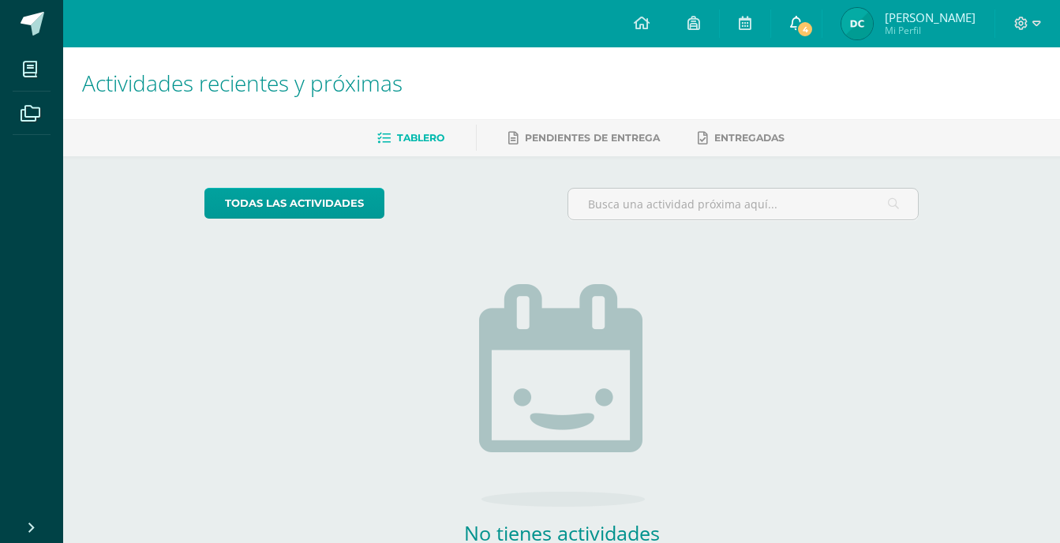
click at [814, 22] on span "4" at bounding box center [804, 29] width 17 height 17
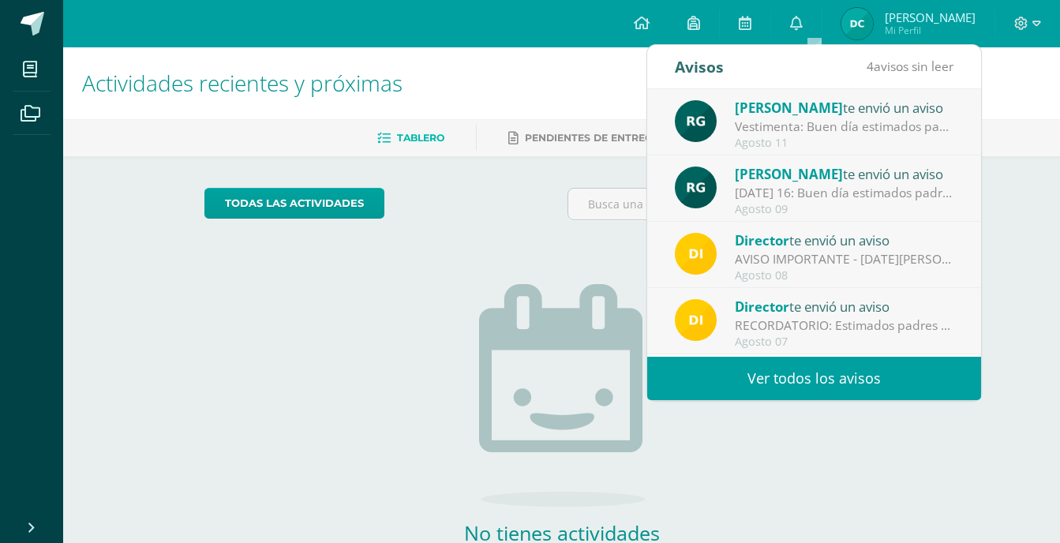
scroll to position [79, 0]
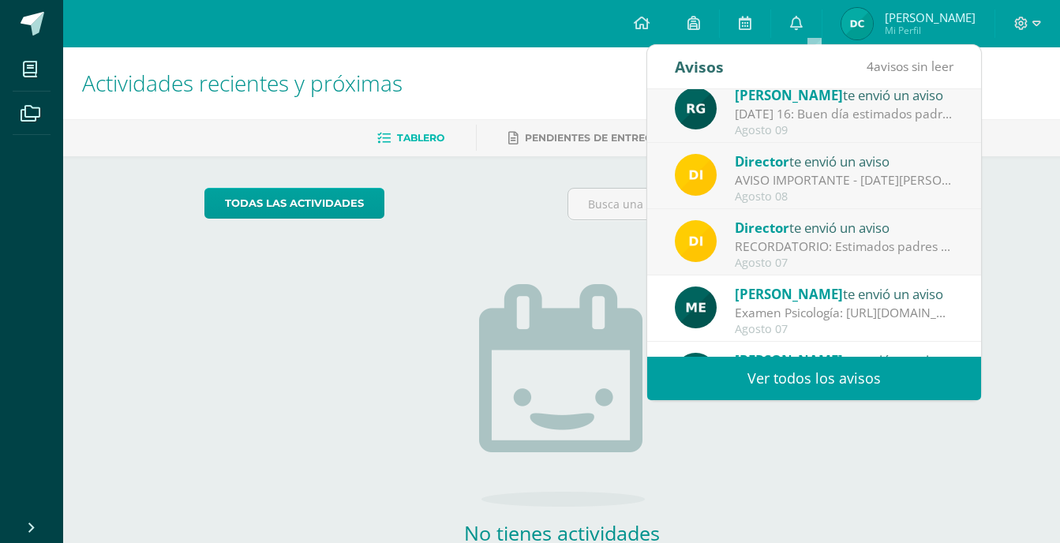
click at [806, 253] on div "RECORDATORIO: Estimados padres de familia y/o encargados. Compartimos informaci…" at bounding box center [844, 247] width 219 height 18
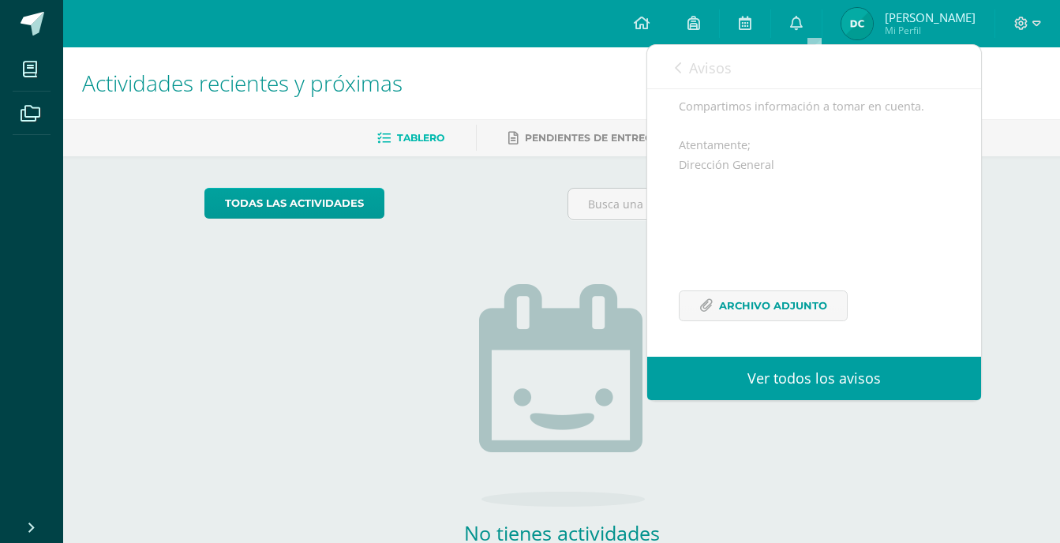
scroll to position [212, 0]
click at [682, 62] on link "Avisos" at bounding box center [703, 67] width 57 height 45
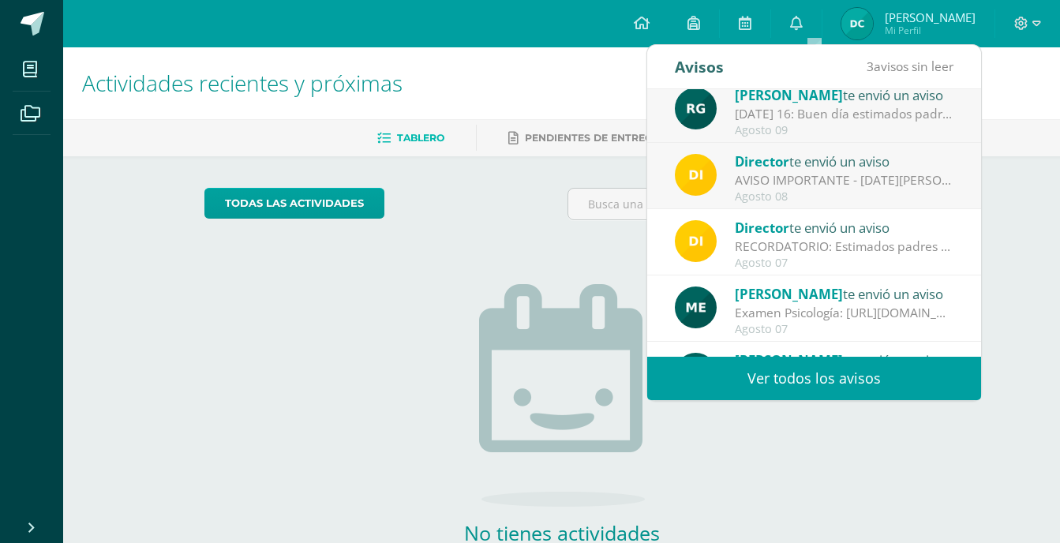
click at [789, 186] on div "AVISO IMPORTANTE - [DATE][PERSON_NAME]: Estimados padres de familia y/o encarga…" at bounding box center [844, 180] width 219 height 18
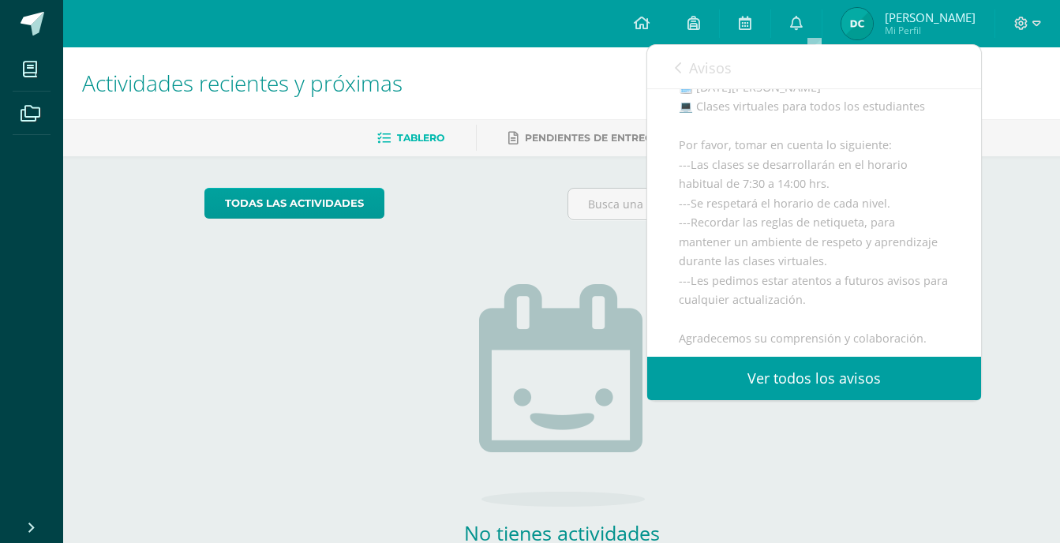
click at [710, 84] on link "Avisos" at bounding box center [703, 67] width 57 height 45
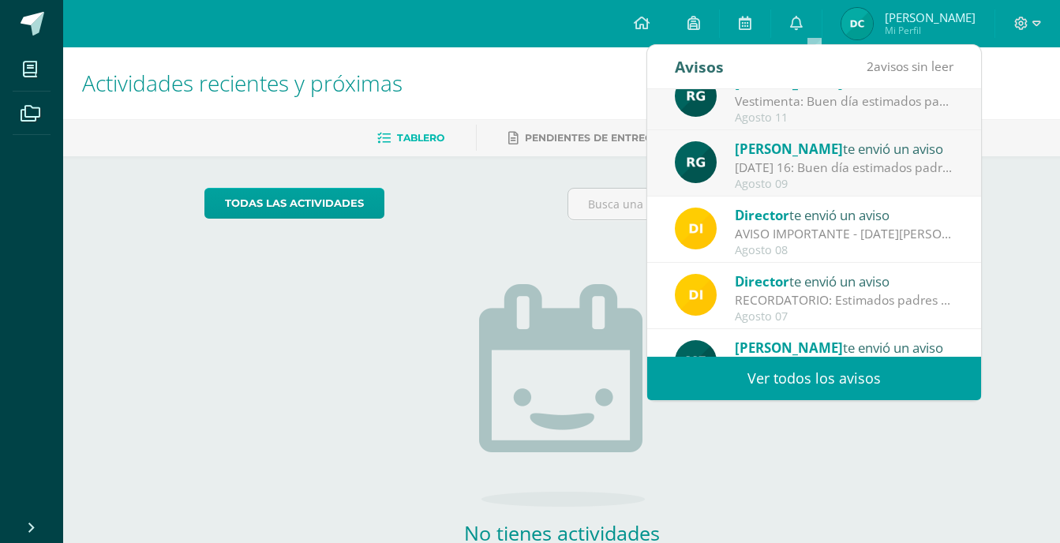
scroll to position [0, 0]
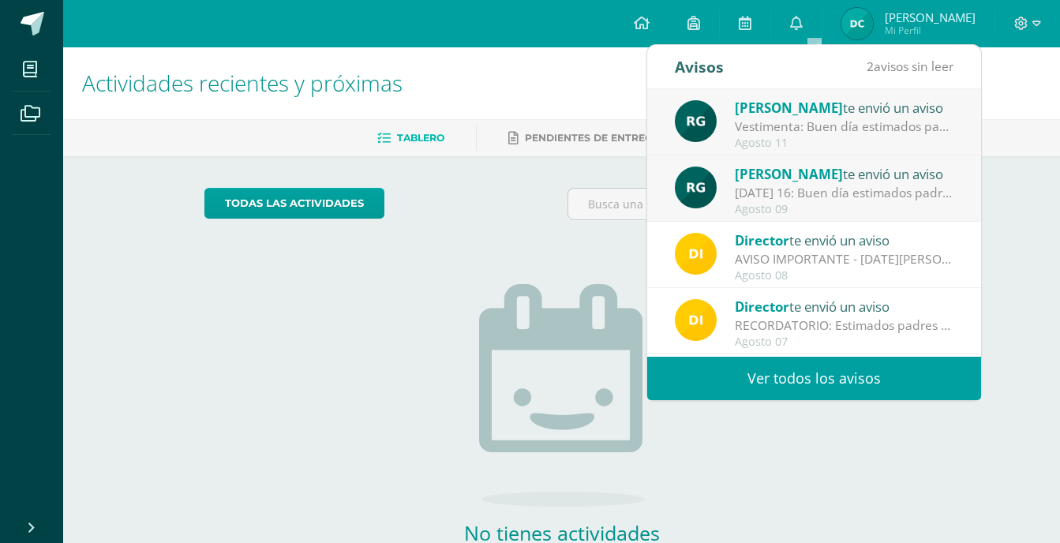
click at [811, 178] on span "[PERSON_NAME]" at bounding box center [789, 174] width 108 height 18
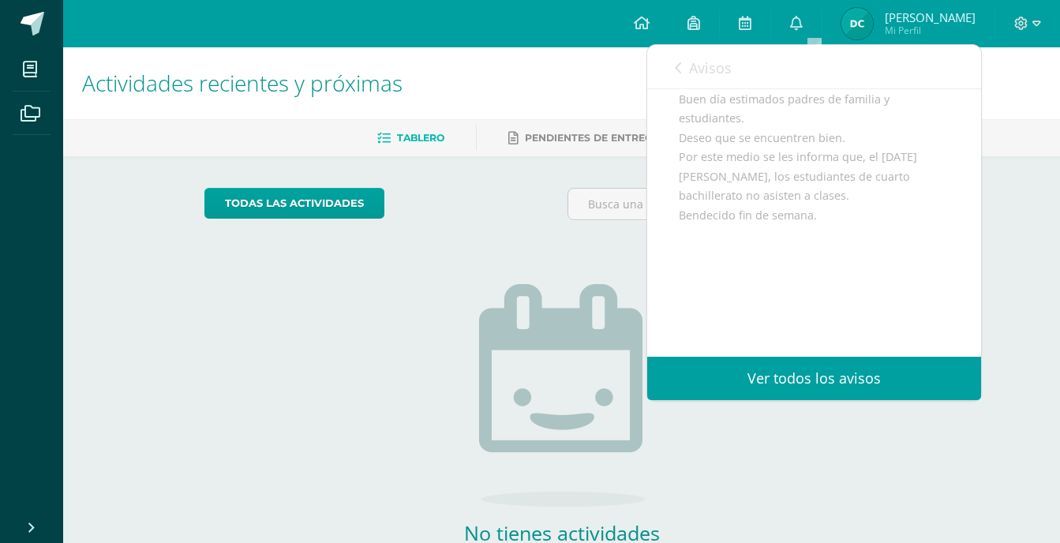
click at [685, 73] on link "Avisos" at bounding box center [703, 67] width 57 height 45
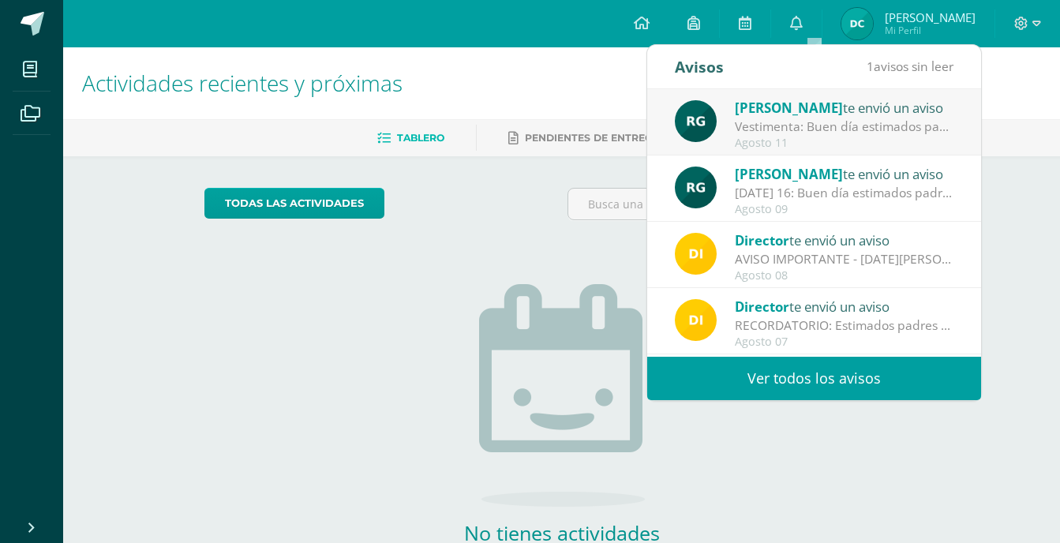
click at [767, 107] on span "[PERSON_NAME]" at bounding box center [789, 108] width 108 height 18
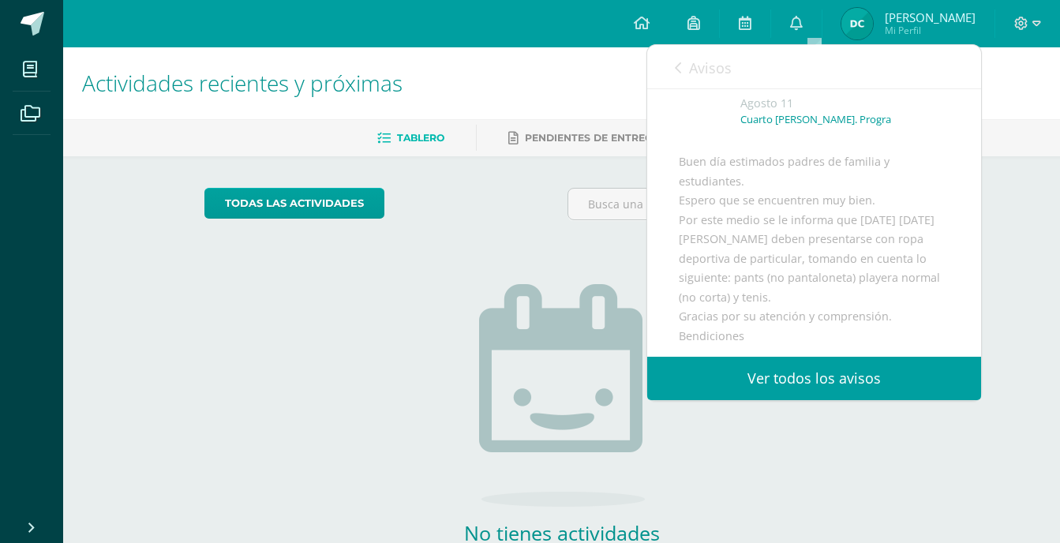
scroll to position [158, 0]
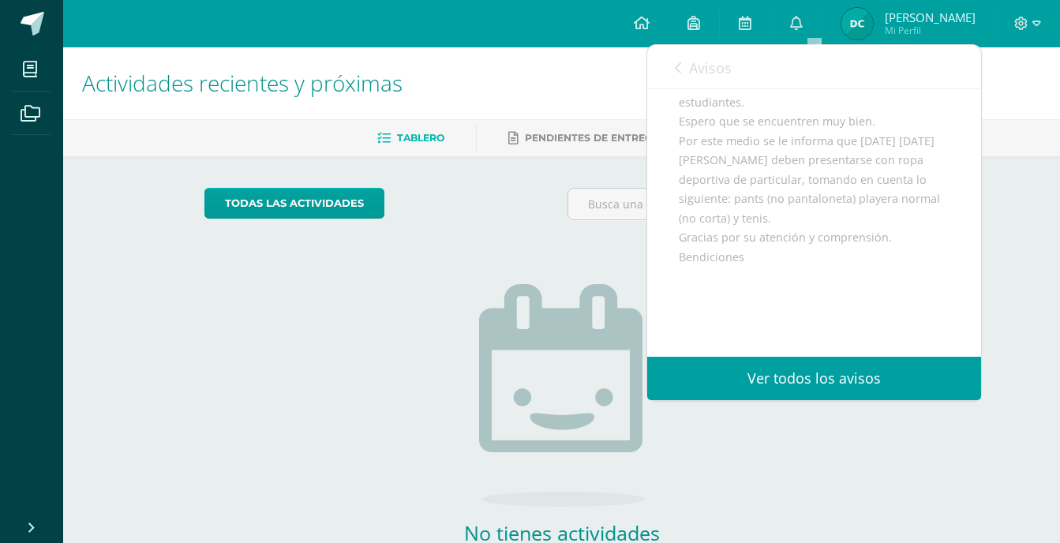
click at [694, 66] on span "Avisos" at bounding box center [710, 67] width 43 height 19
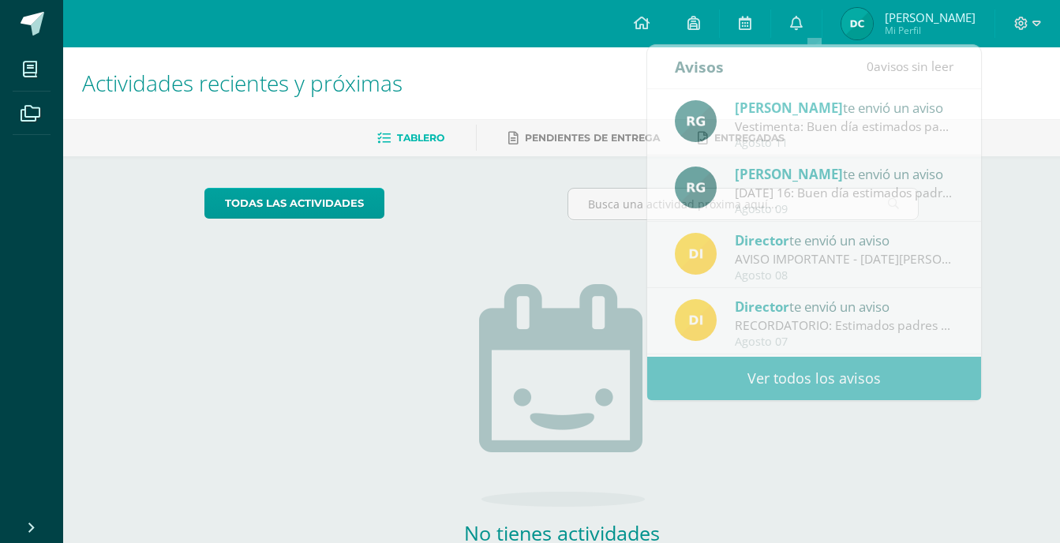
click at [584, 79] on h1 "Actividades recientes y próximas" at bounding box center [561, 83] width 959 height 72
